Goal: Entertainment & Leisure: Consume media (video, audio)

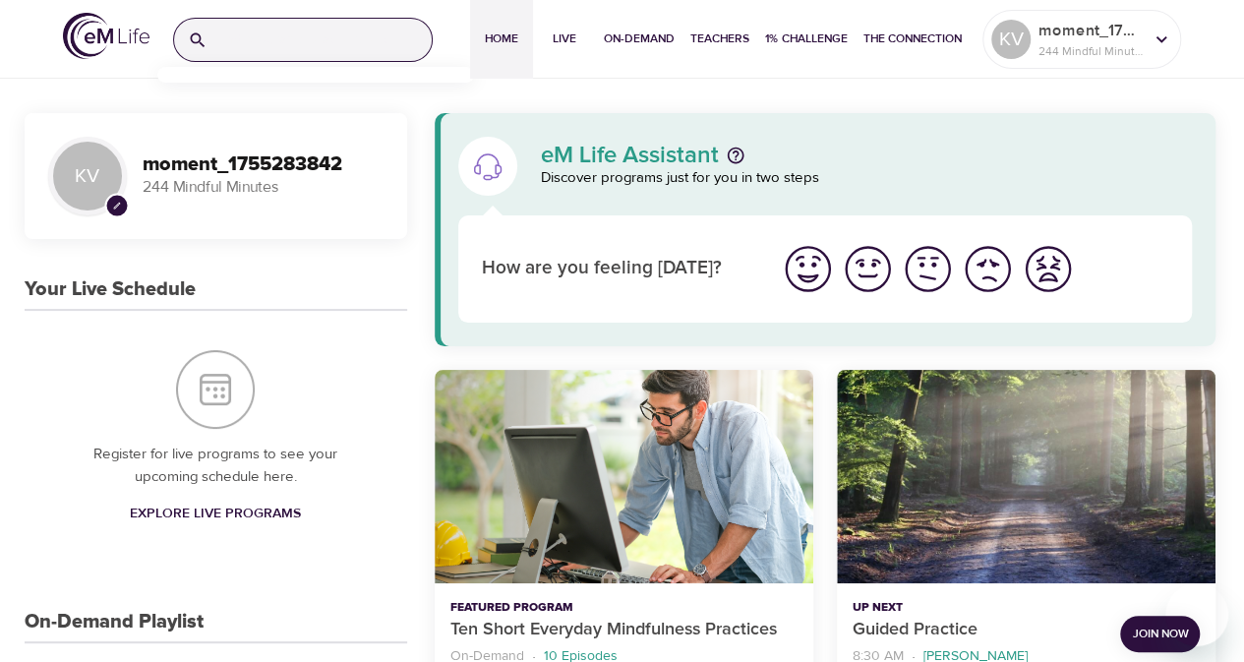
click at [344, 50] on input "search" at bounding box center [323, 40] width 216 height 42
click at [678, 40] on button "On-Demand" at bounding box center [639, 39] width 87 height 79
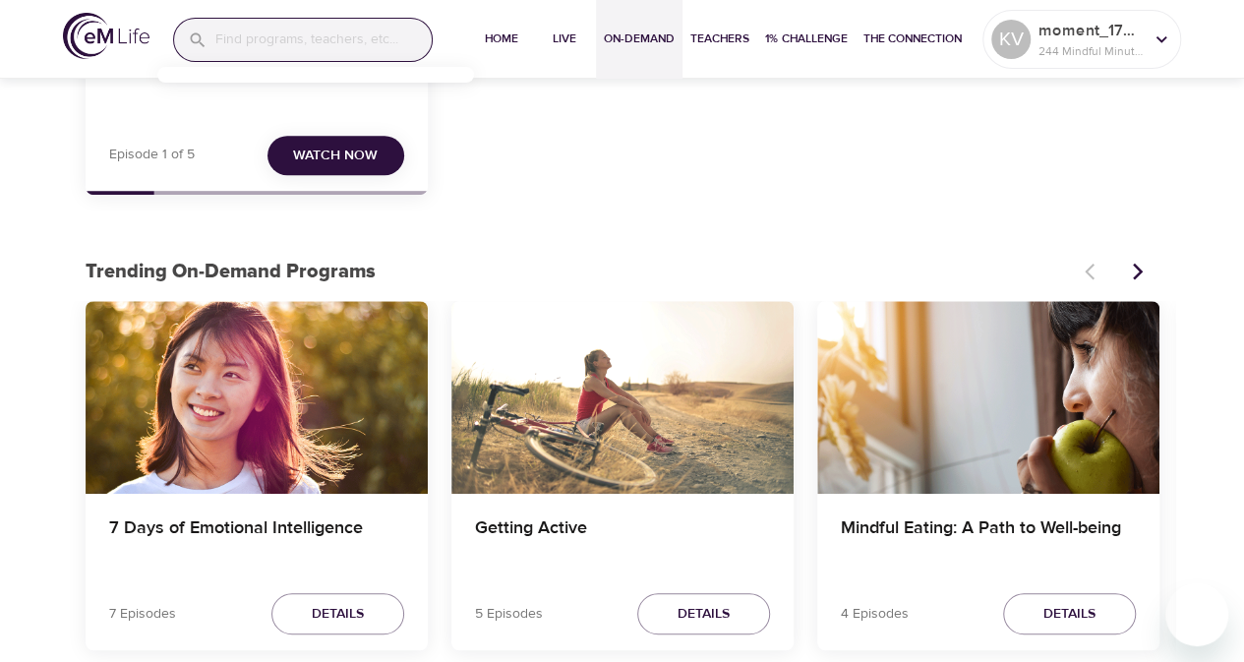
scroll to position [197, 0]
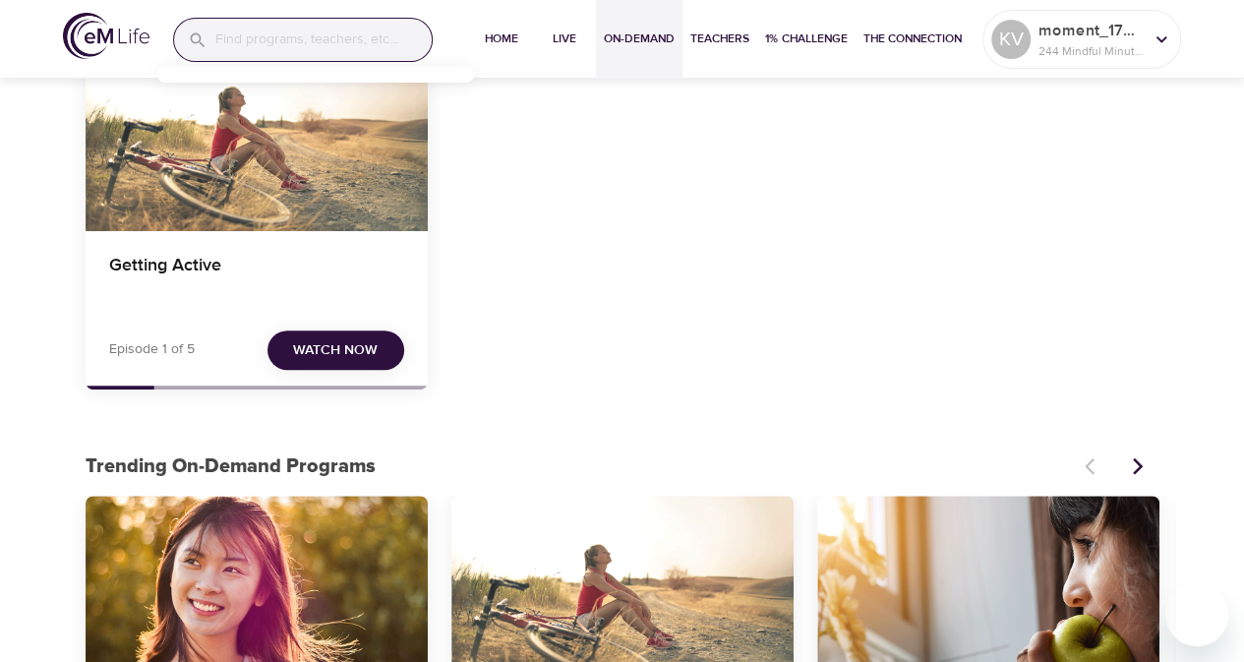
click at [332, 350] on span "Watch Now" at bounding box center [335, 350] width 85 height 25
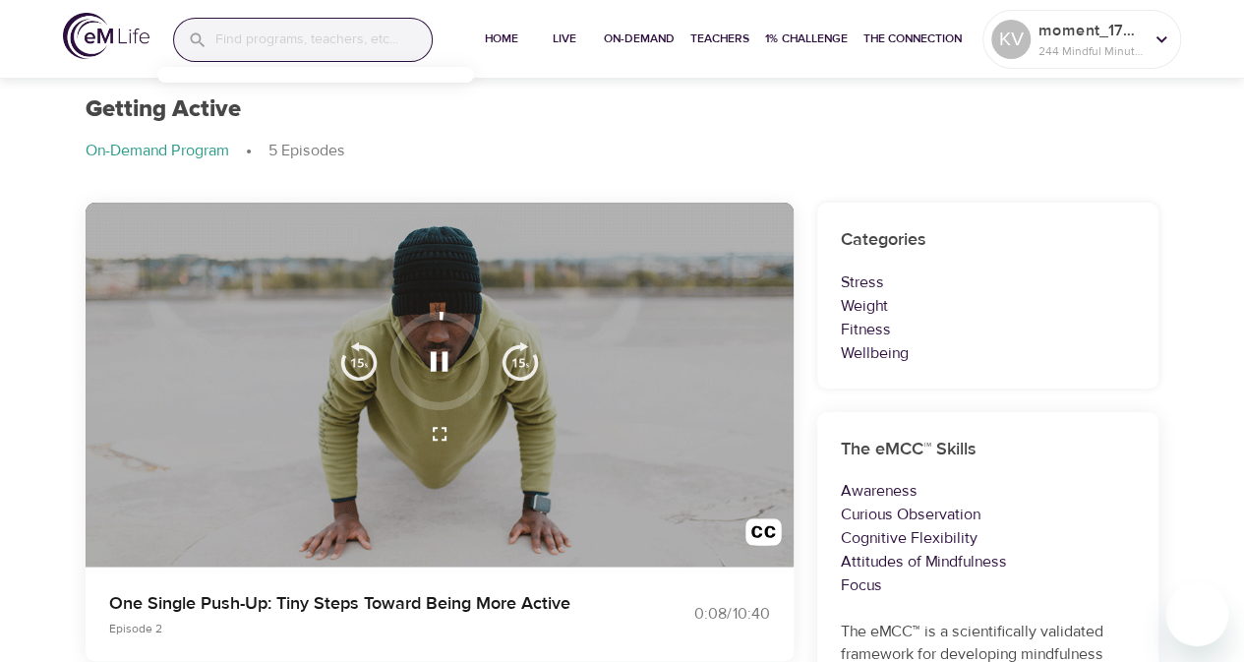
scroll to position [45, 0]
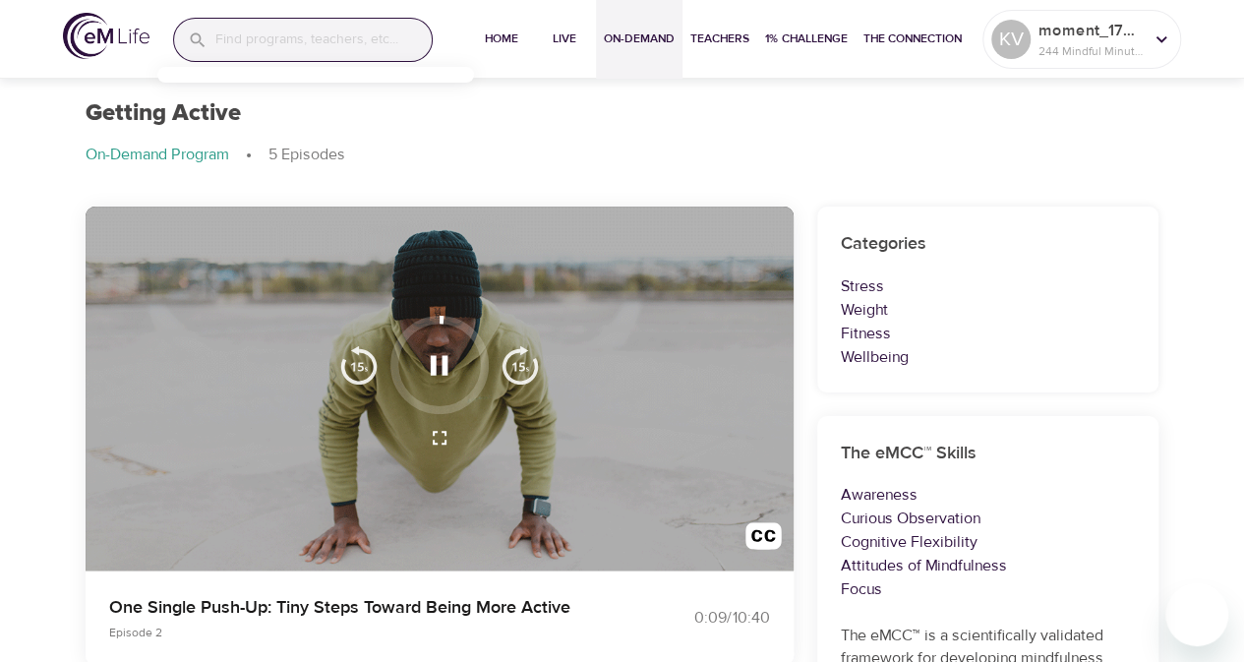
click at [646, 38] on span "On-Demand" at bounding box center [639, 39] width 71 height 21
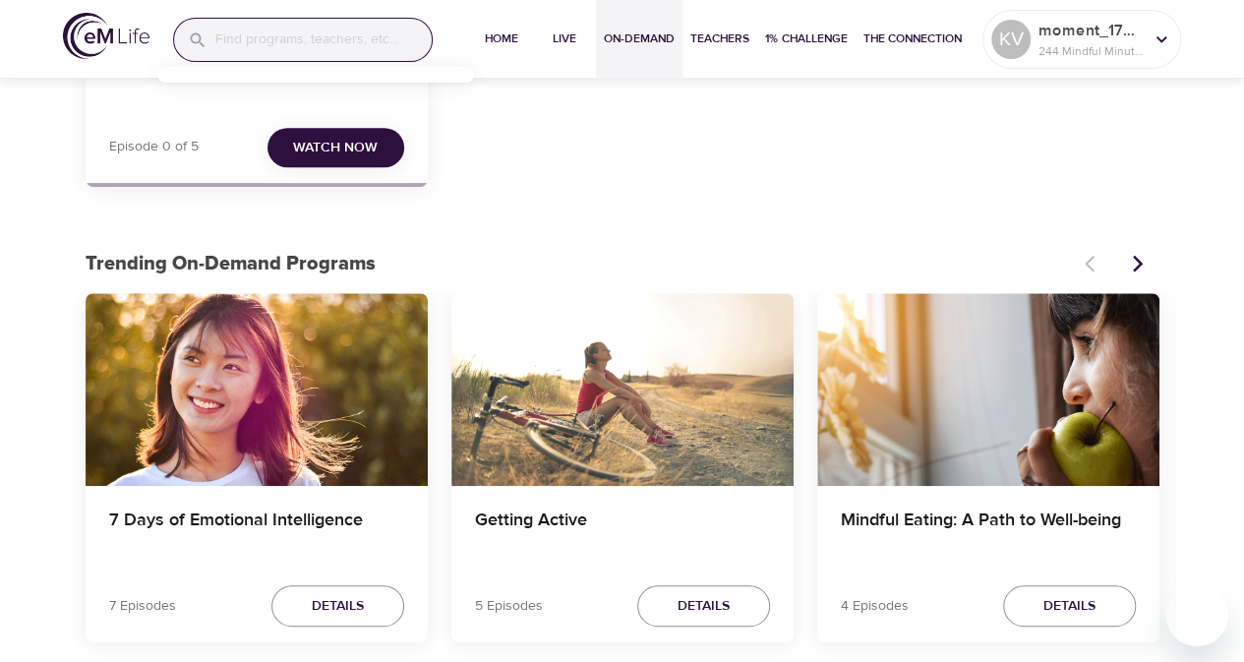
scroll to position [590, 0]
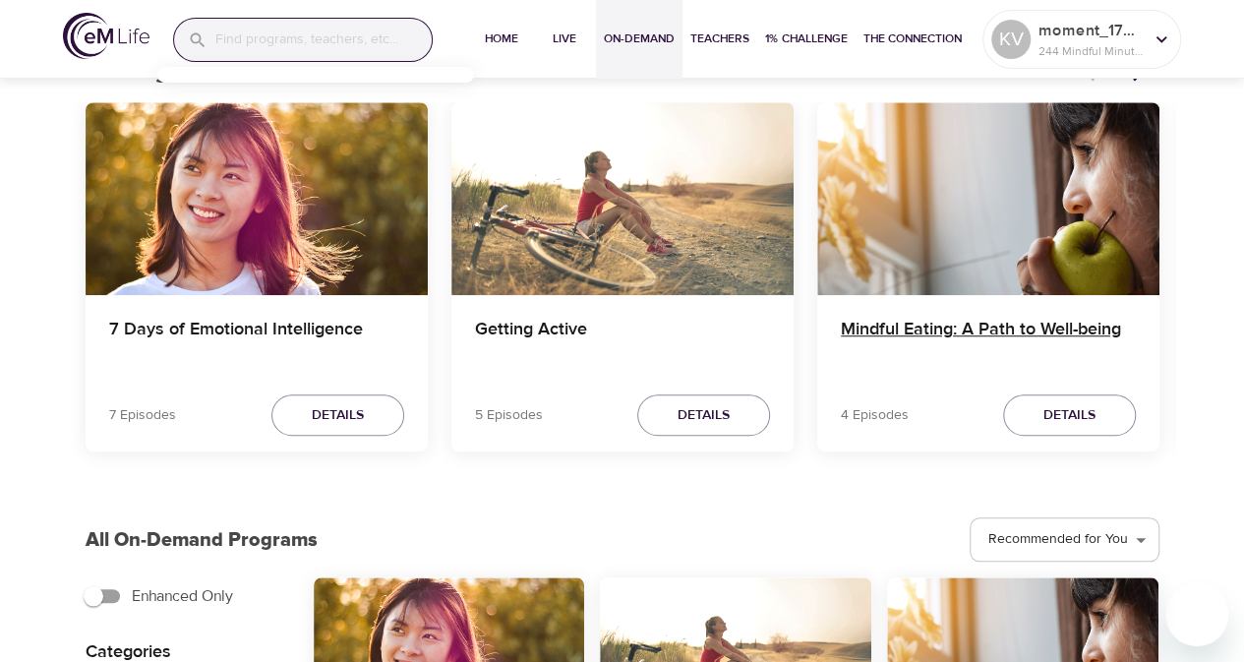
click at [1081, 347] on h4 "Mindful Eating: A Path to Well-being" at bounding box center [988, 342] width 295 height 47
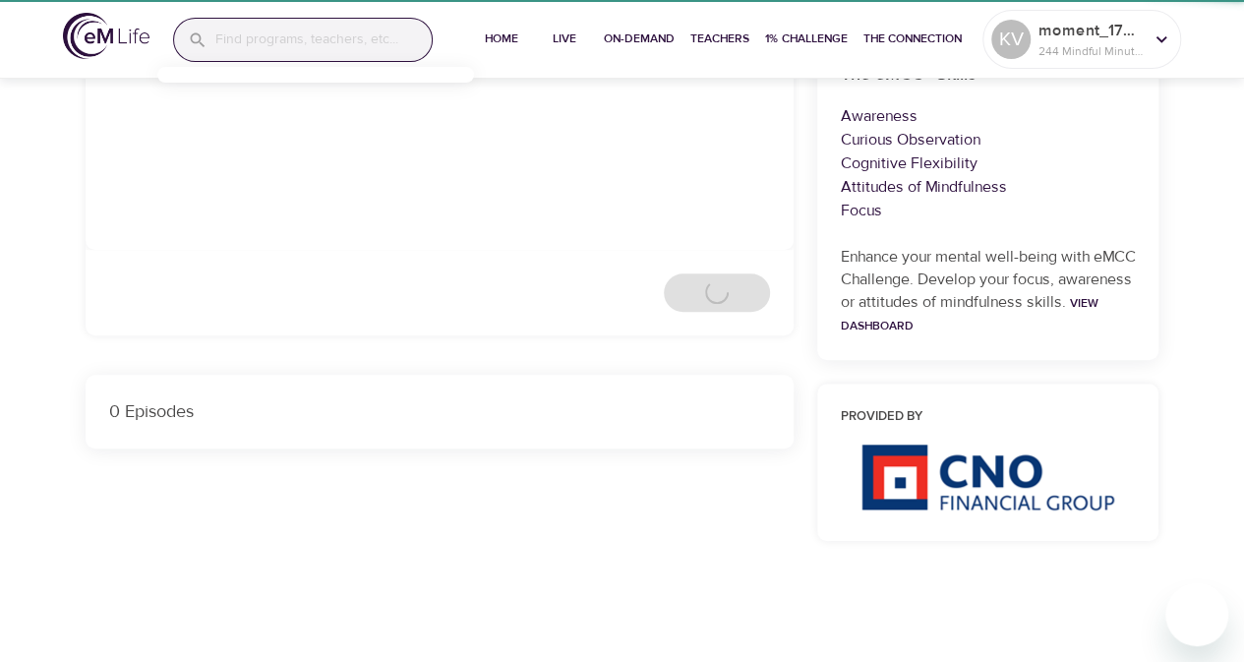
scroll to position [590, 0]
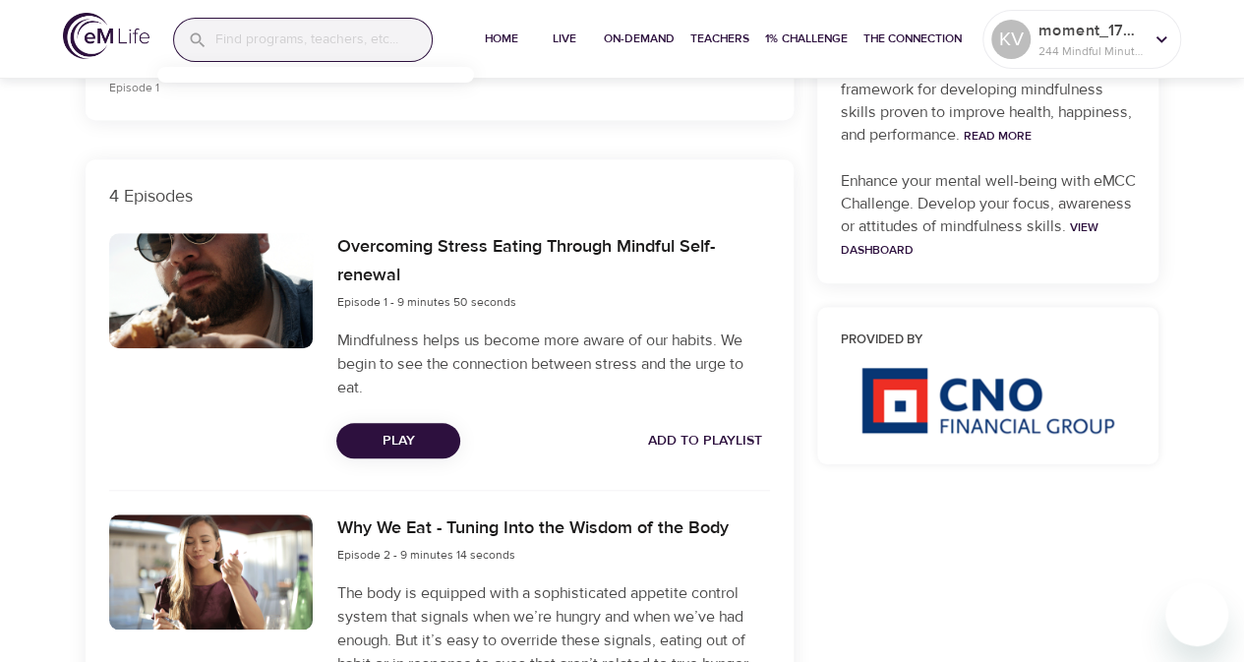
click at [417, 441] on span "Play" at bounding box center [398, 441] width 92 height 25
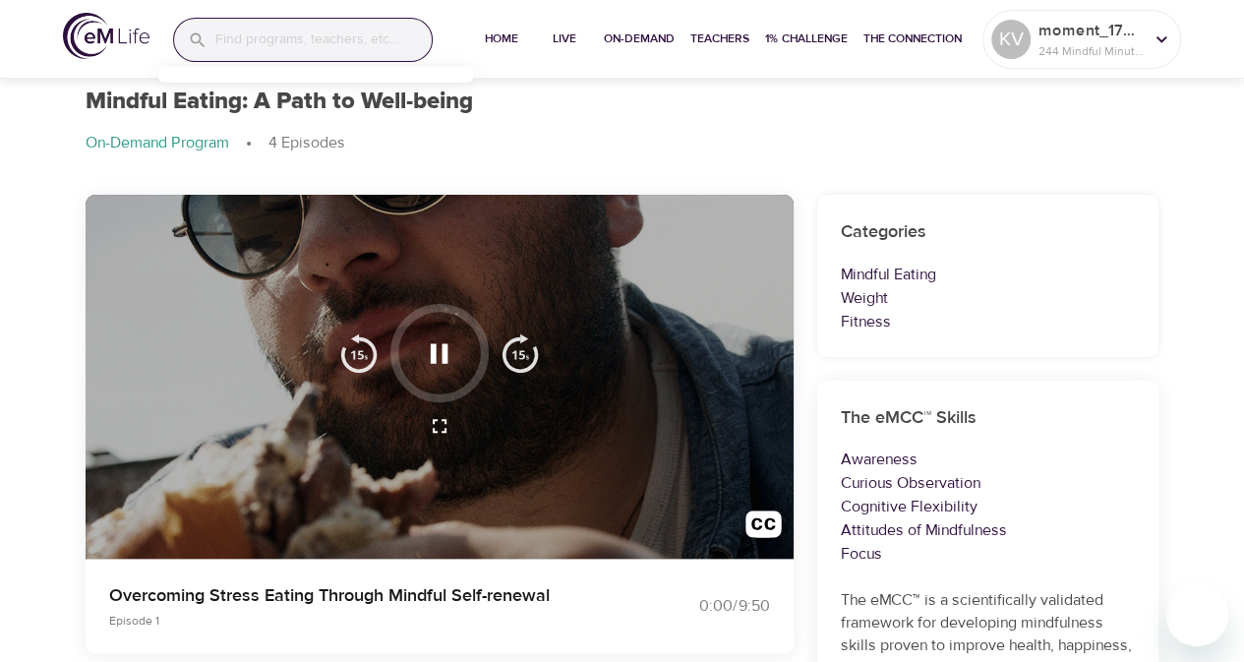
scroll to position [98, 0]
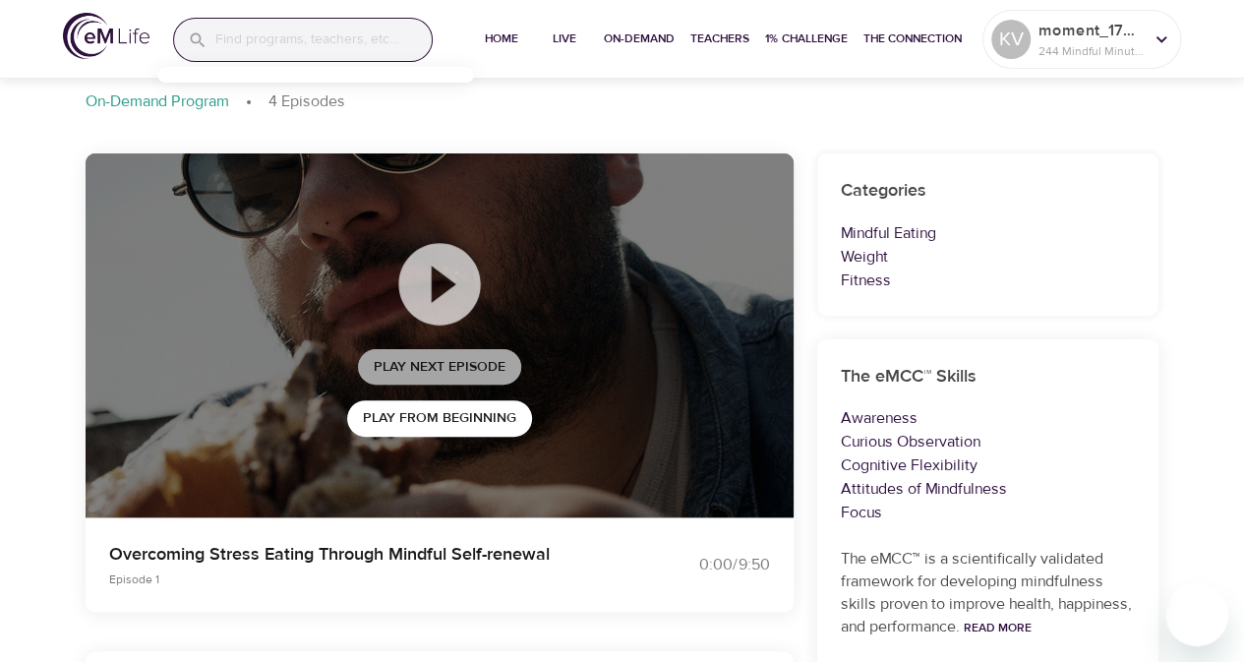
click at [436, 367] on span "Play Next Episode" at bounding box center [440, 367] width 132 height 25
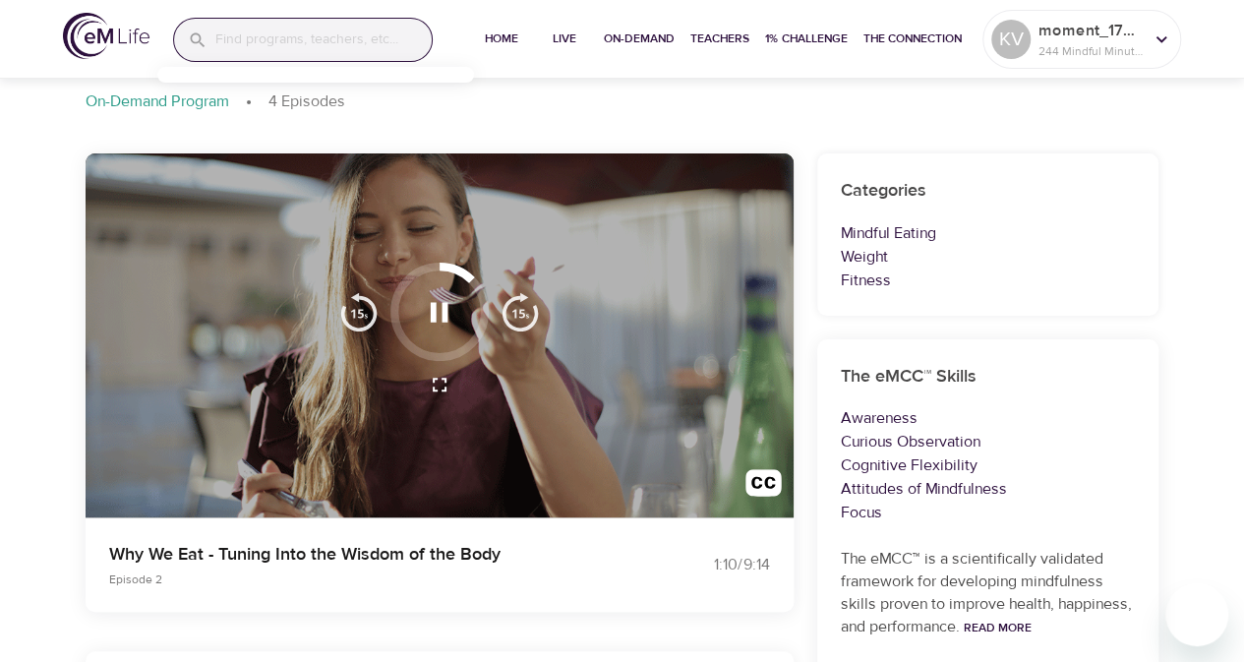
click at [422, 306] on icon "button" at bounding box center [439, 312] width 34 height 34
